Goal: Navigation & Orientation: Find specific page/section

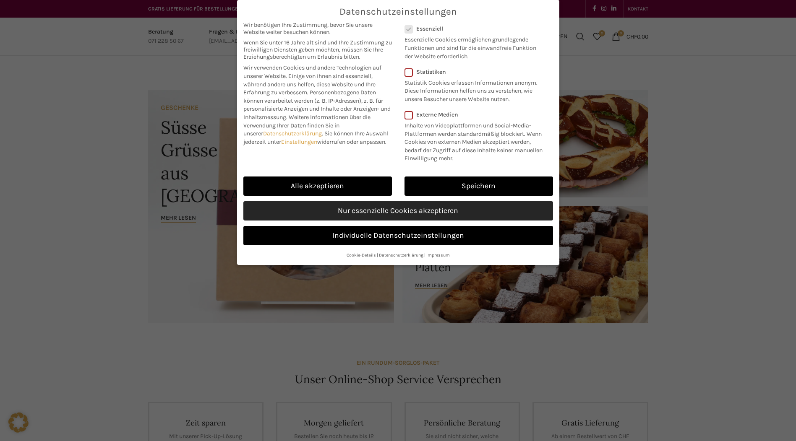
click at [340, 221] on link "Nur essenzielle Cookies akzeptieren" at bounding box center [398, 210] width 310 height 19
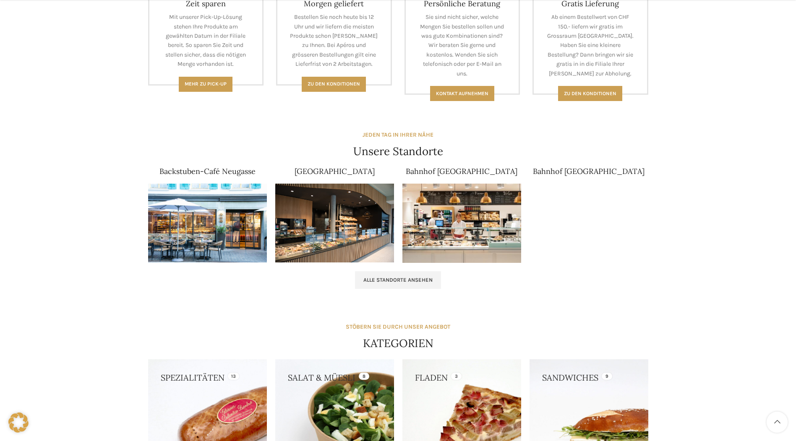
scroll to position [546, 0]
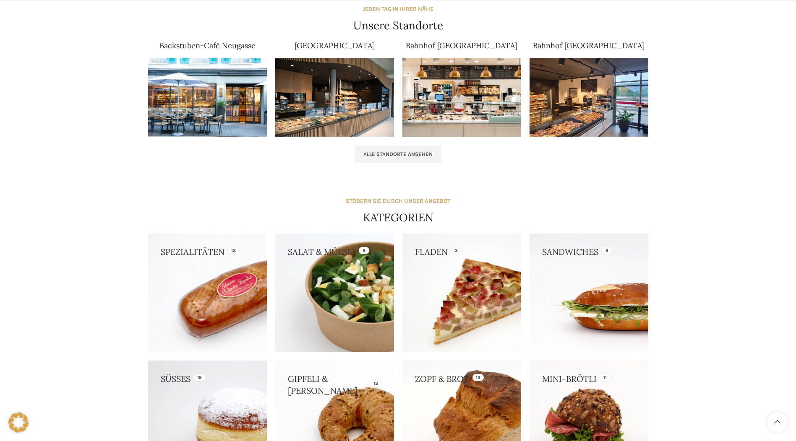
click at [303, 277] on link at bounding box center [334, 293] width 119 height 119
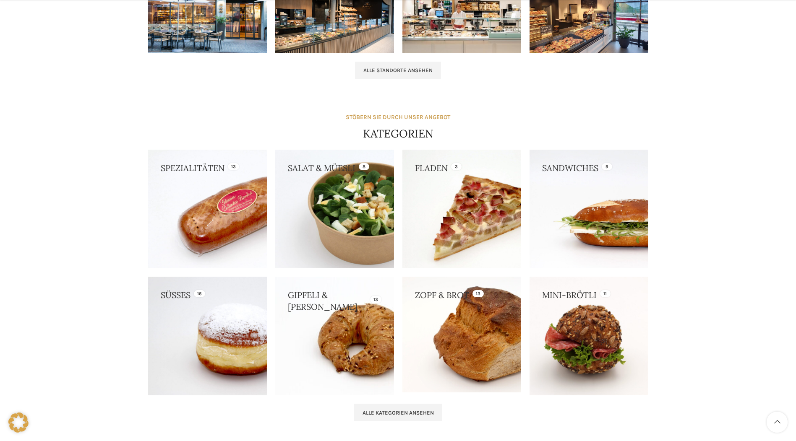
scroll to position [713, 0]
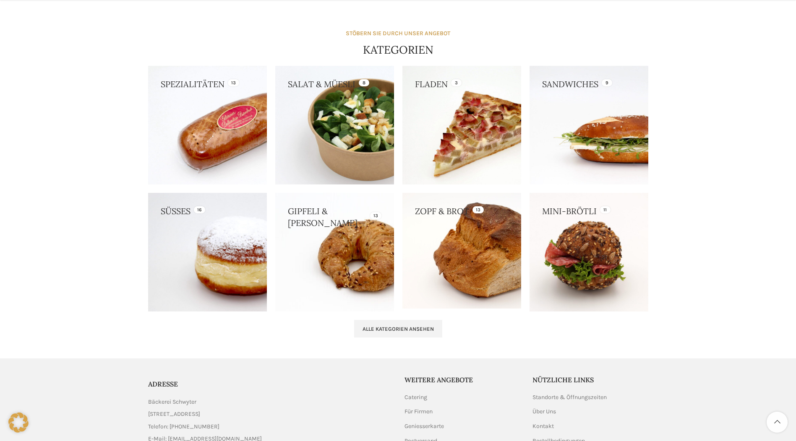
click at [188, 273] on link at bounding box center [207, 252] width 119 height 119
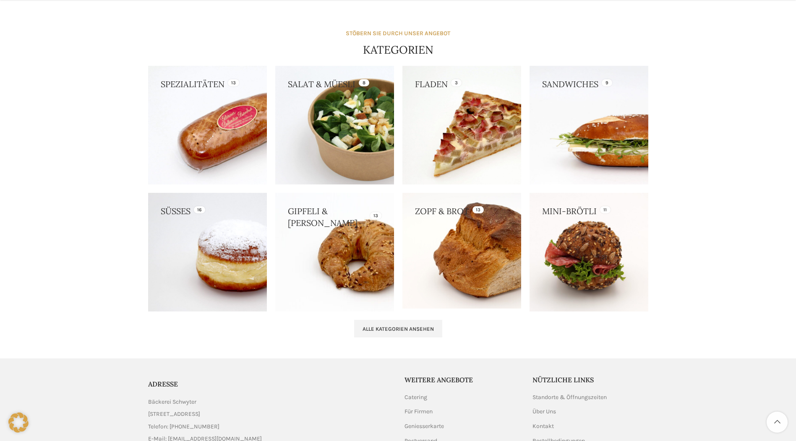
click at [602, 123] on link at bounding box center [589, 125] width 119 height 119
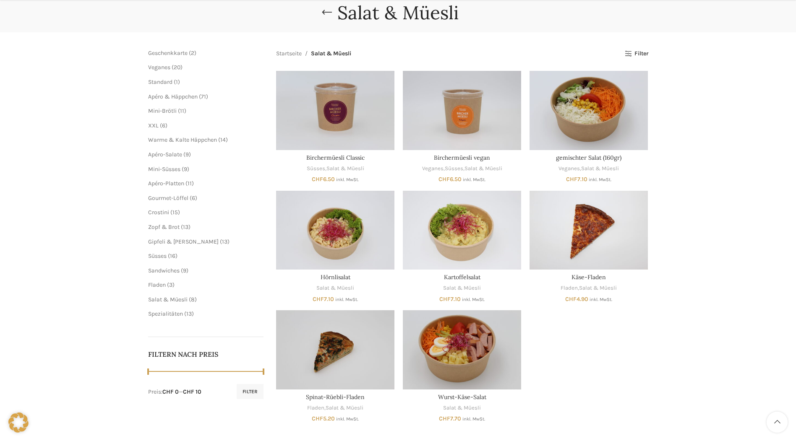
scroll to position [168, 0]
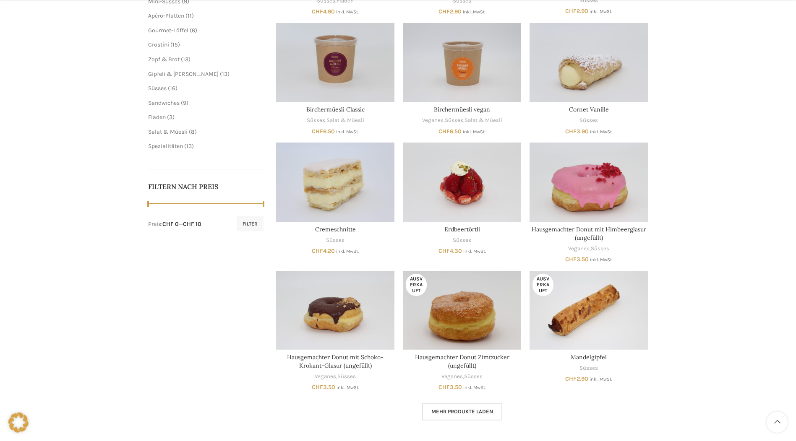
scroll to position [294, 0]
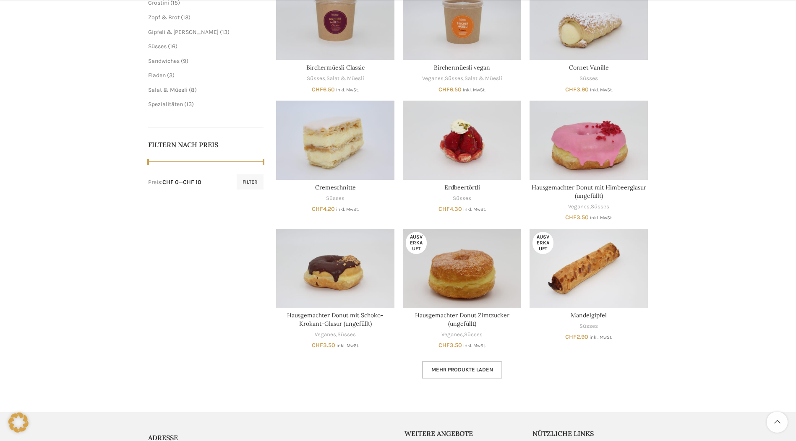
click at [439, 377] on link "Mehr Produkte laden" at bounding box center [462, 370] width 80 height 18
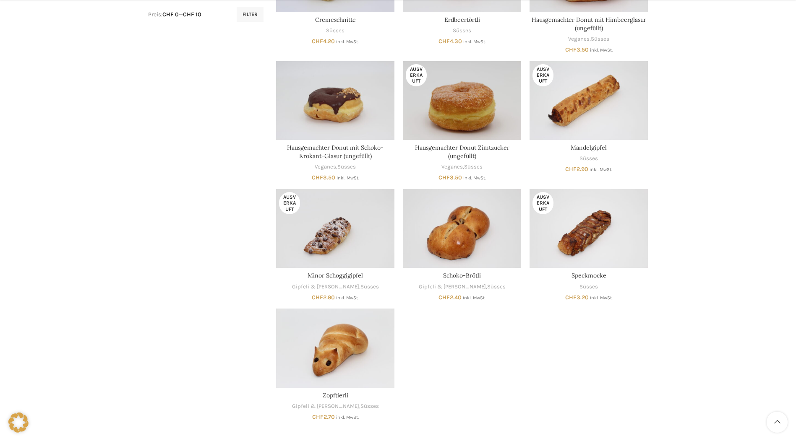
scroll to position [588, 0]
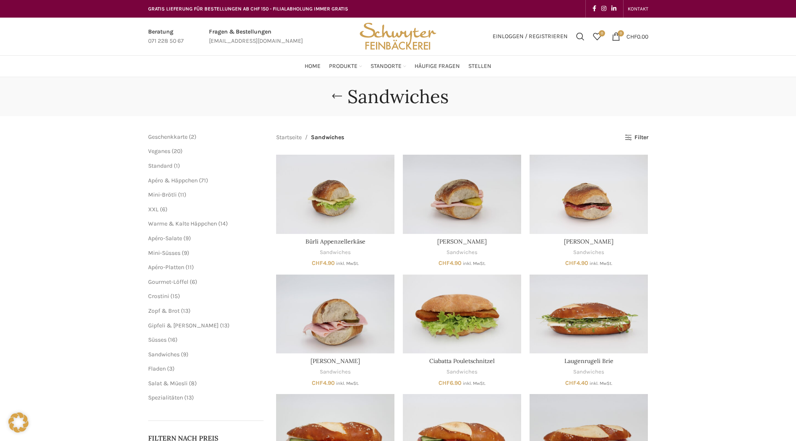
scroll to position [126, 0]
